Goal: Navigation & Orientation: Find specific page/section

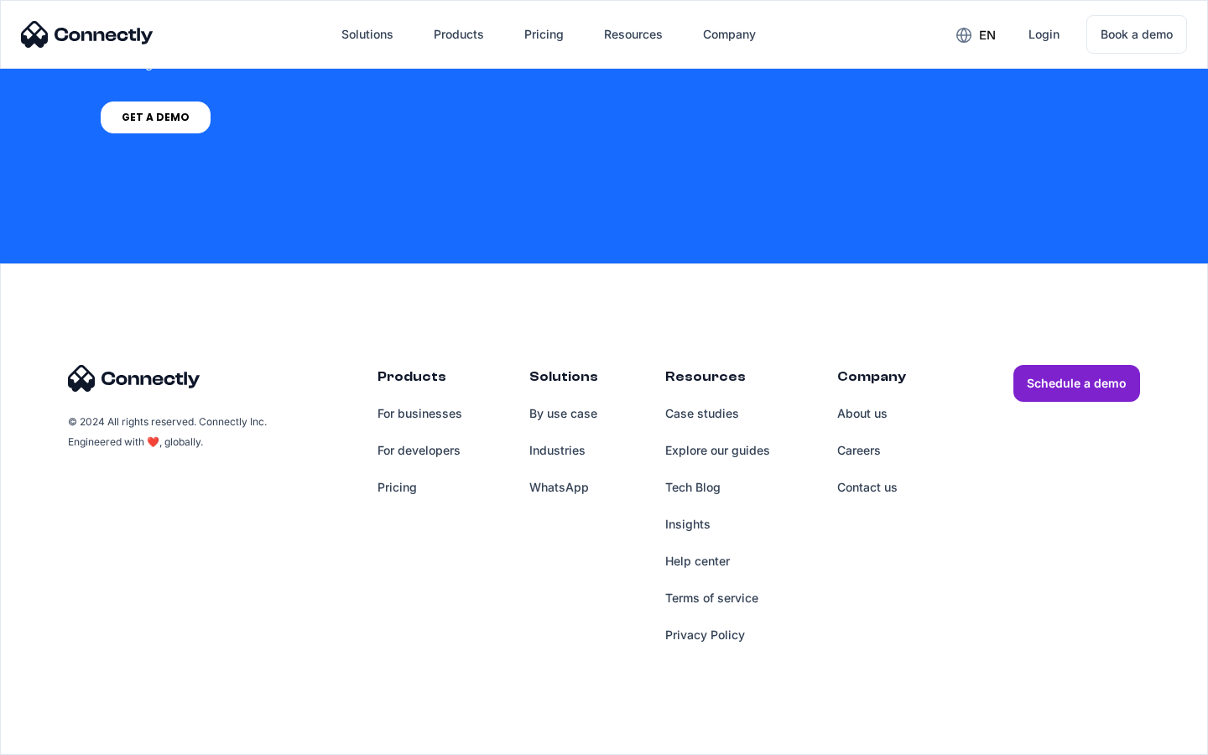
scroll to position [6914, 0]
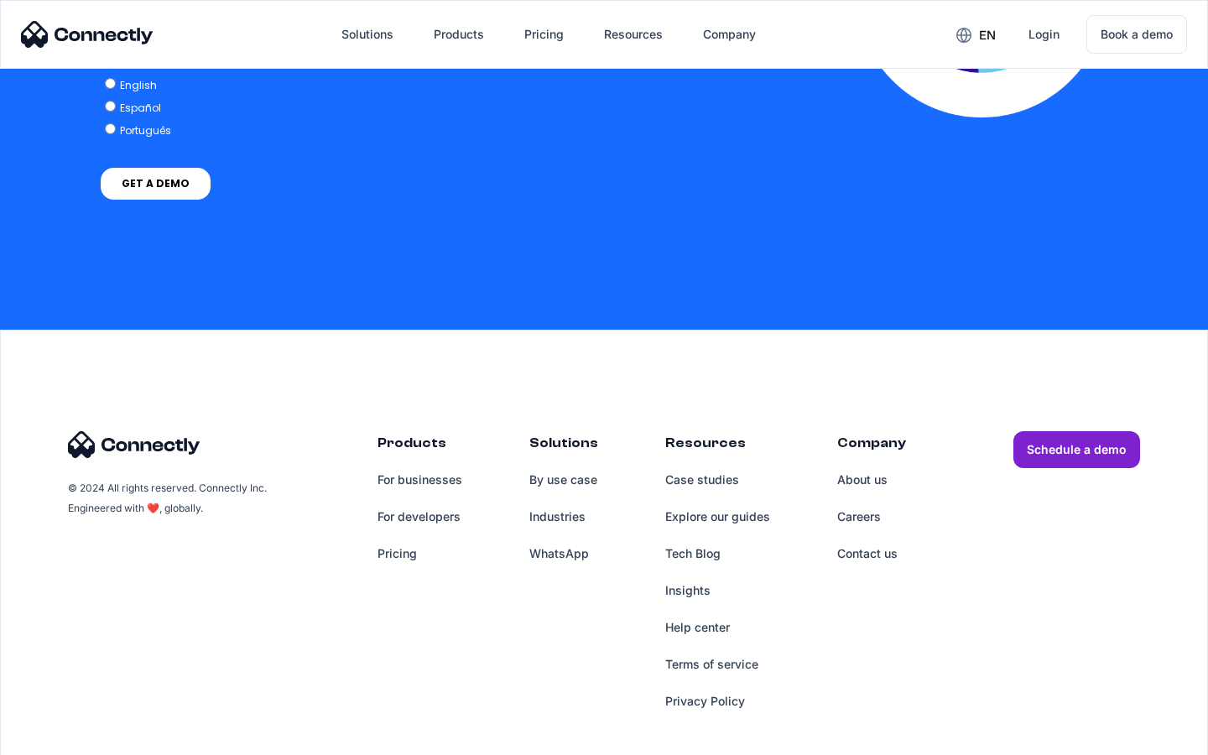
scroll to position [3682, 0]
